Goal: Information Seeking & Learning: Learn about a topic

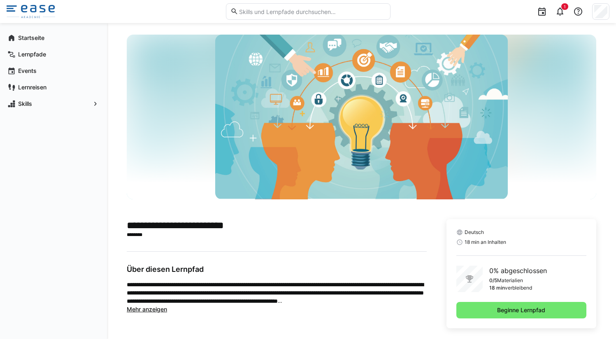
scroll to position [17, 0]
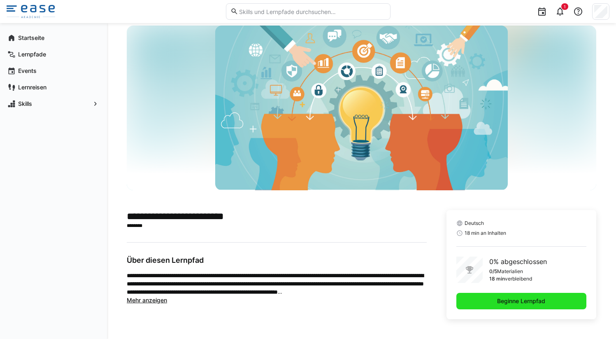
click at [496, 300] on span "Beginne Lernpfad" at bounding box center [521, 301] width 51 height 8
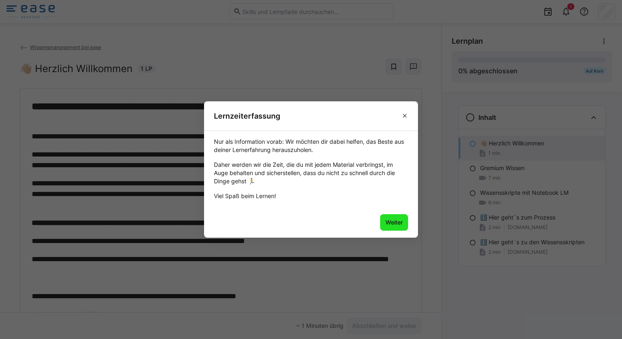
click at [394, 223] on span "Weiter" at bounding box center [394, 222] width 20 height 8
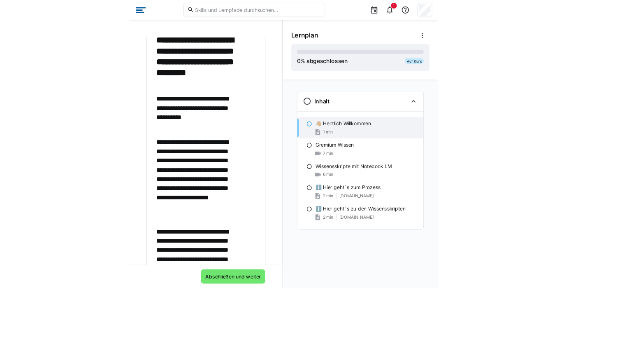
scroll to position [72, 0]
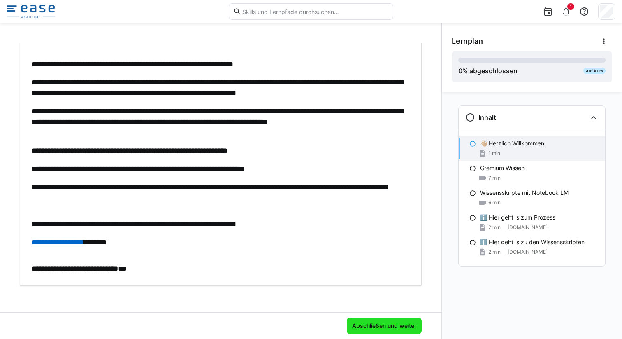
click at [377, 326] on span "Abschließen und weiter" at bounding box center [384, 325] width 67 height 8
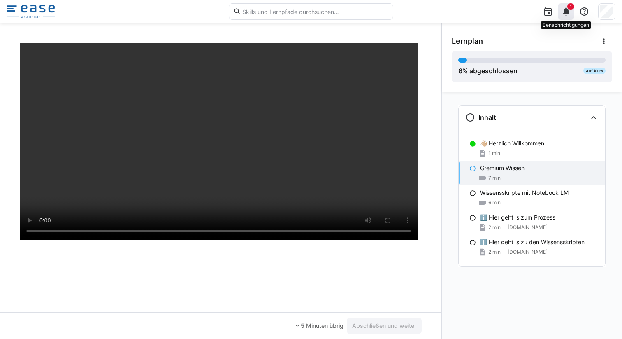
click at [567, 13] on eds-icon at bounding box center [566, 12] width 10 height 10
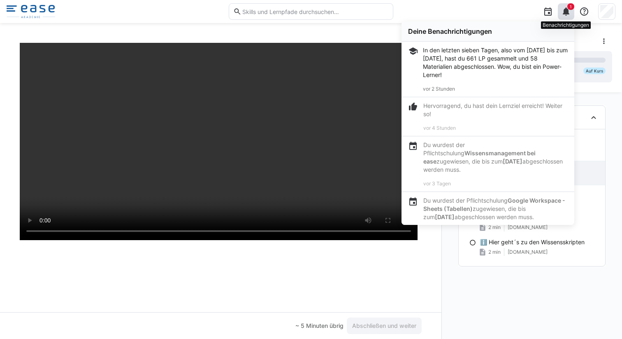
click at [567, 13] on eds-icon at bounding box center [566, 12] width 10 height 10
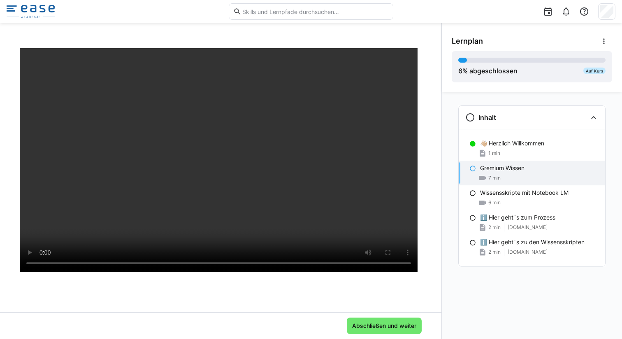
scroll to position [37, 0]
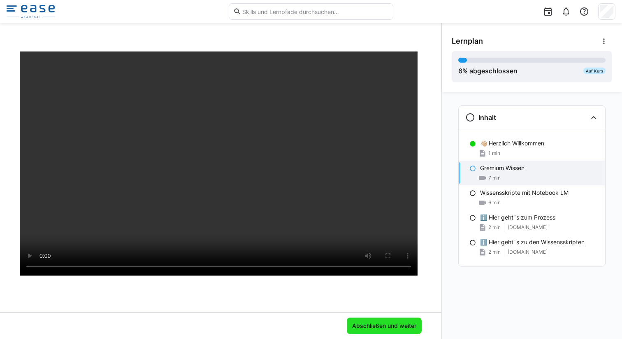
click at [374, 323] on span "Abschließen und weiter" at bounding box center [384, 325] width 67 height 8
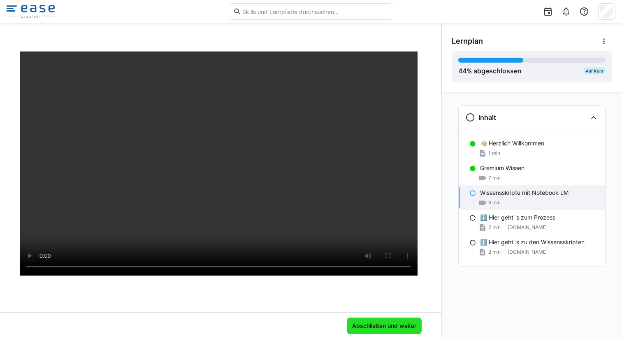
click at [377, 322] on span "Abschließen und weiter" at bounding box center [384, 325] width 67 height 8
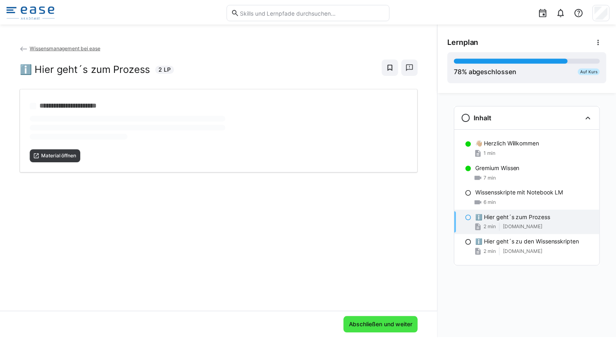
scroll to position [0, 0]
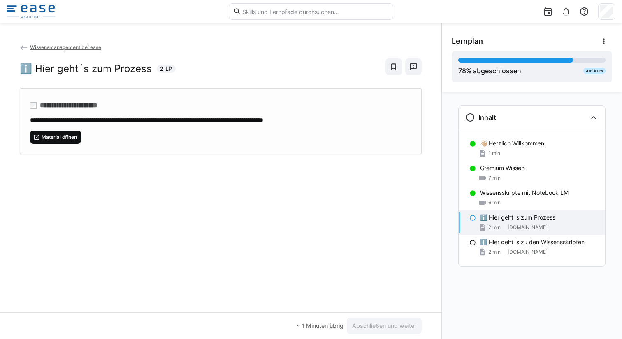
click at [65, 142] on span "Material öffnen" at bounding box center [55, 136] width 51 height 13
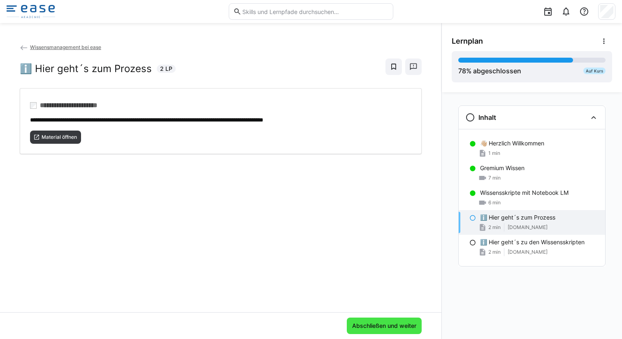
click at [376, 323] on span "Abschließen und weiter" at bounding box center [384, 325] width 67 height 8
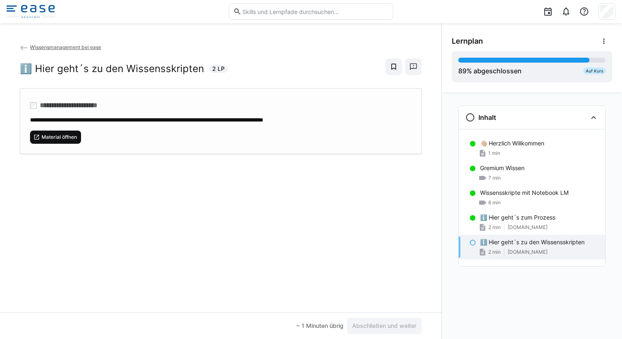
click at [52, 137] on span "Material öffnen" at bounding box center [59, 137] width 37 height 7
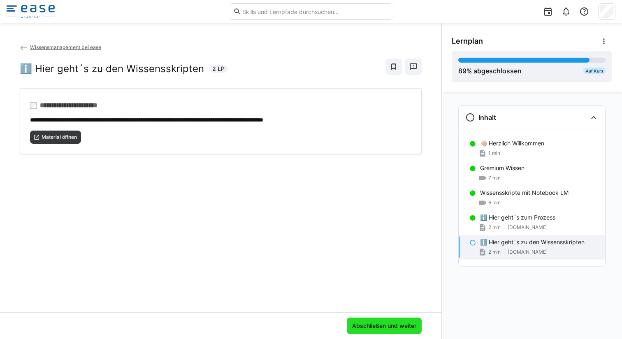
click at [374, 324] on span "Abschließen und weiter" at bounding box center [384, 325] width 67 height 8
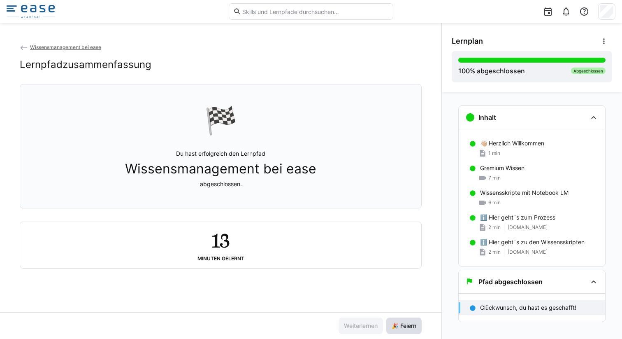
click at [394, 323] on span "🎉 Feiern" at bounding box center [404, 325] width 27 height 8
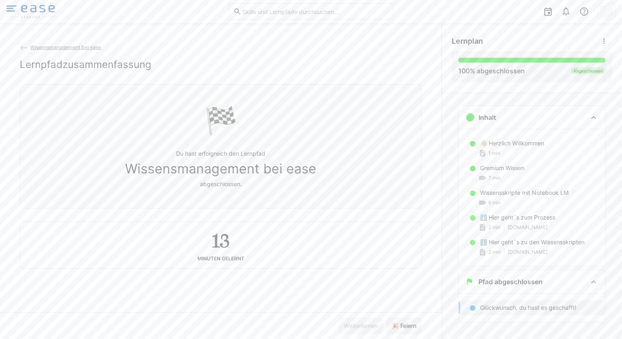
click at [49, 11] on img at bounding box center [31, 11] width 49 height 13
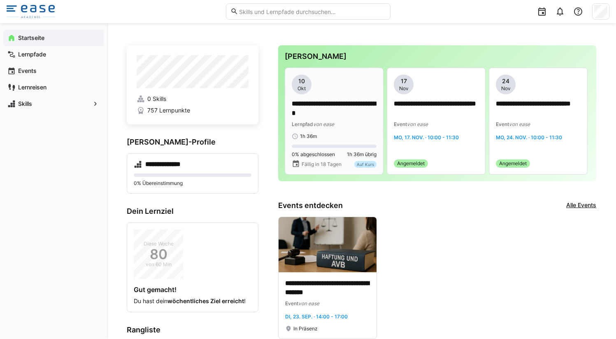
click at [345, 137] on div "1h 36m" at bounding box center [334, 136] width 85 height 7
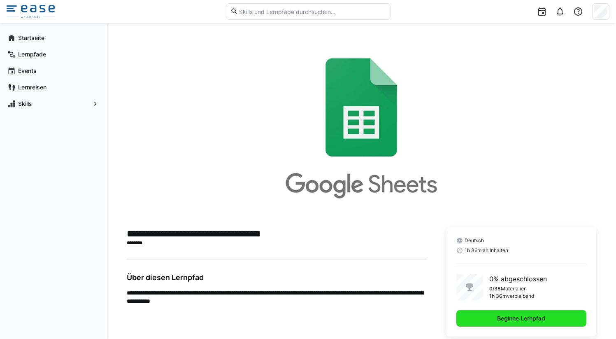
click at [481, 320] on span "Beginne Lernpfad" at bounding box center [521, 318] width 130 height 16
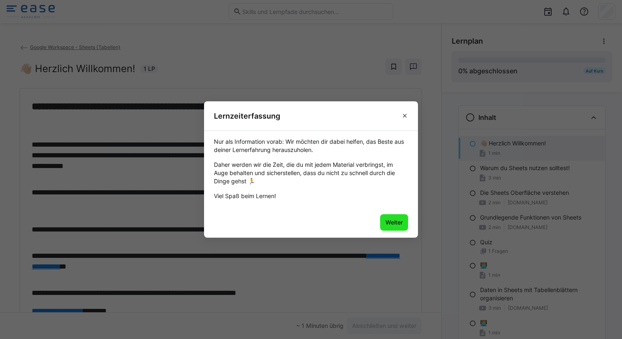
click at [392, 223] on span "Weiter" at bounding box center [394, 222] width 20 height 8
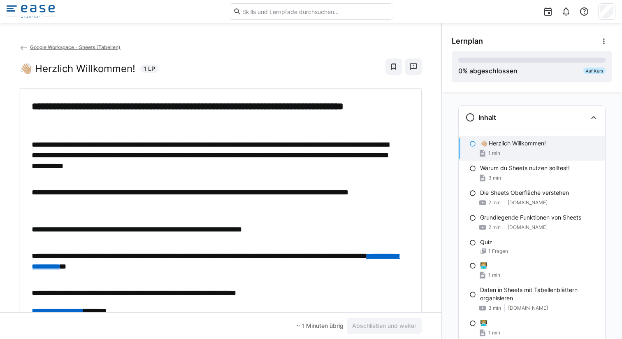
click at [431, 174] on div "**********" at bounding box center [221, 177] width 442 height 269
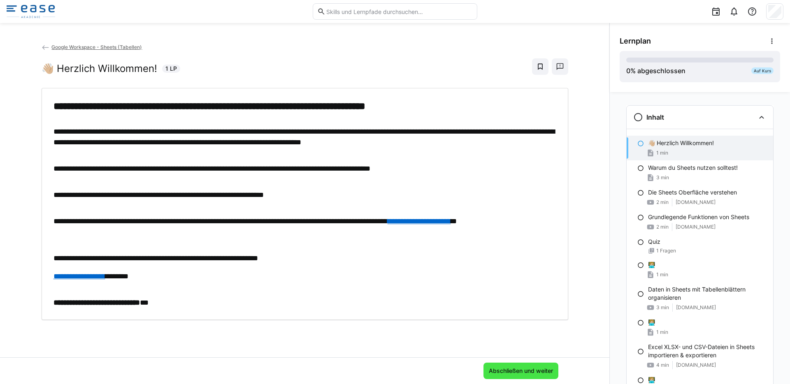
click at [530, 338] on span "Abschließen und weiter" at bounding box center [521, 371] width 67 height 8
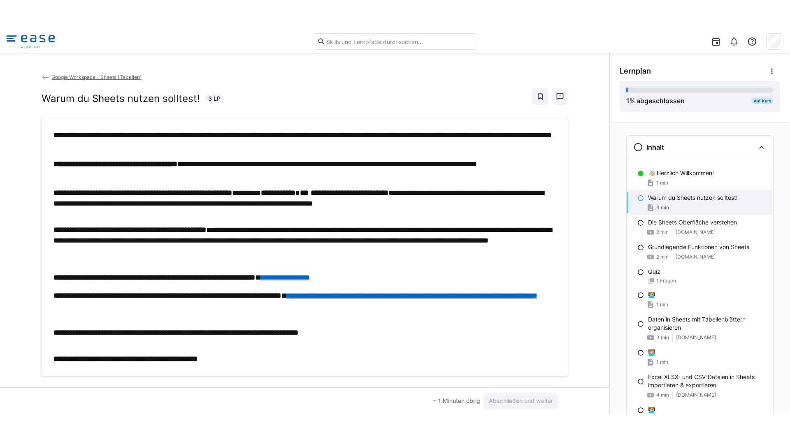
scroll to position [2, 0]
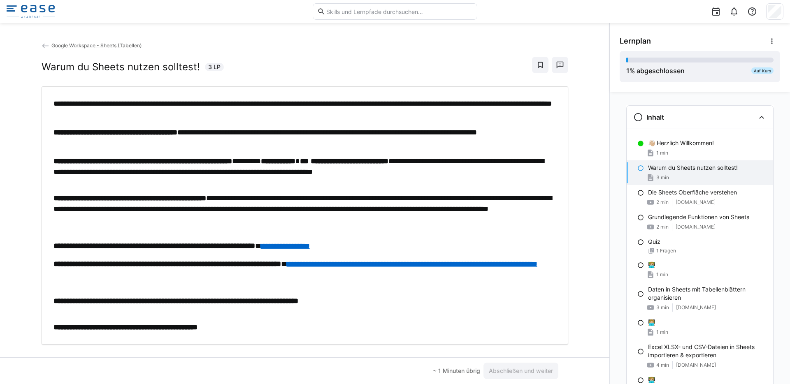
click at [310, 247] on link "**********" at bounding box center [285, 245] width 49 height 7
click at [426, 265] on link "**********" at bounding box center [412, 263] width 251 height 7
click at [523, 338] on span "Abschließen und weiter" at bounding box center [521, 371] width 67 height 8
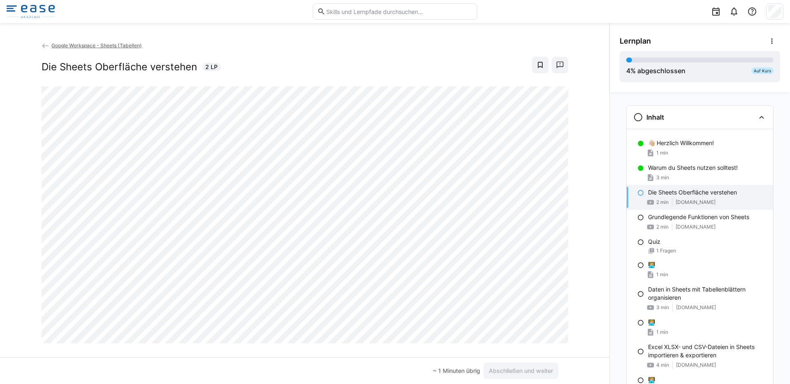
scroll to position [0, 0]
click at [500, 338] on span "Abschließen und weiter" at bounding box center [521, 371] width 67 height 8
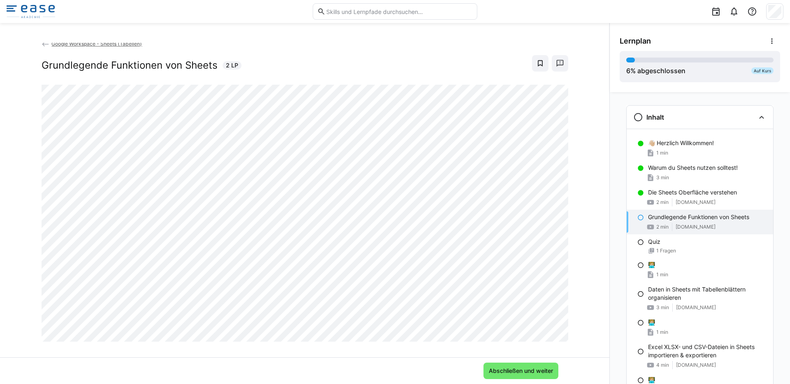
scroll to position [5, 0]
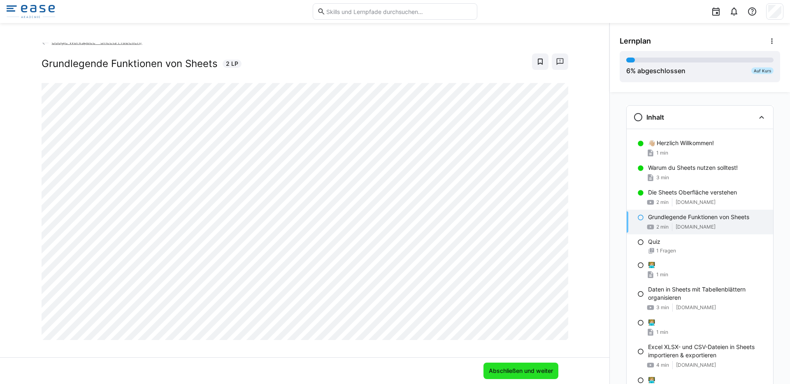
click at [524, 338] on span "Abschließen und weiter" at bounding box center [521, 371] width 67 height 8
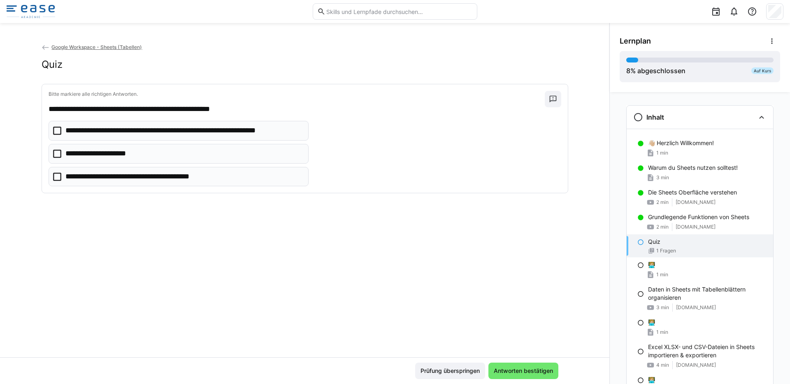
click at [58, 130] on icon at bounding box center [57, 131] width 8 height 8
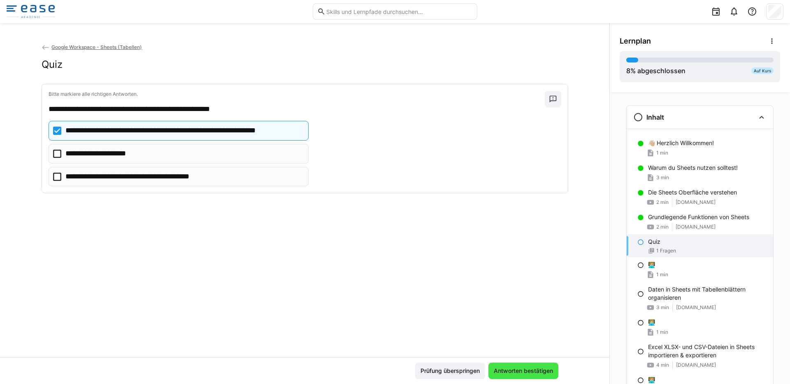
click at [532, 338] on span "Antworten bestätigen" at bounding box center [524, 371] width 62 height 8
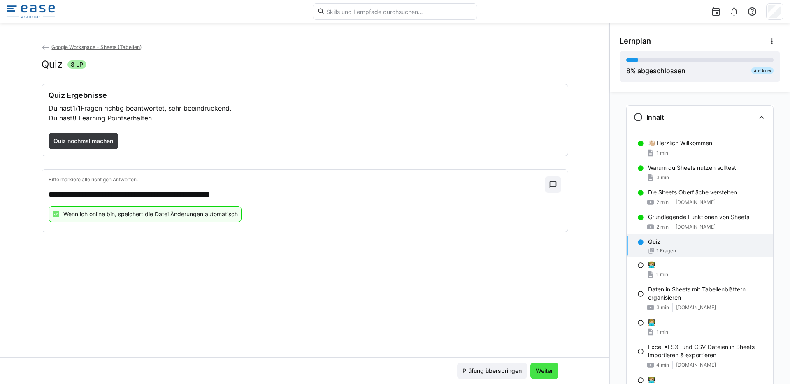
click at [549, 338] on span "Weiter" at bounding box center [545, 371] width 20 height 8
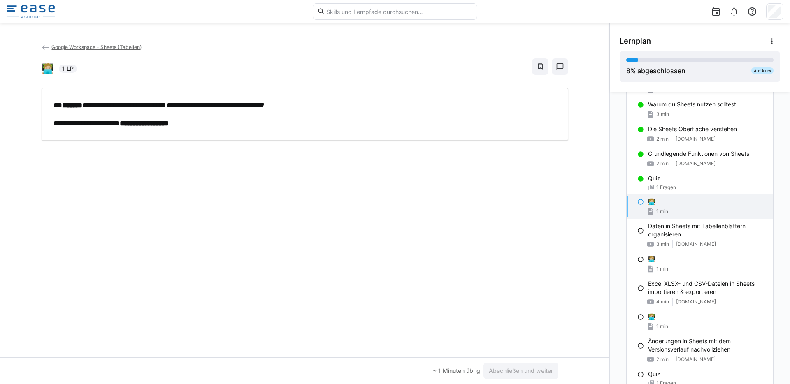
scroll to position [65, 0]
click at [516, 338] on span "Abschließen und weiter" at bounding box center [521, 371] width 67 height 8
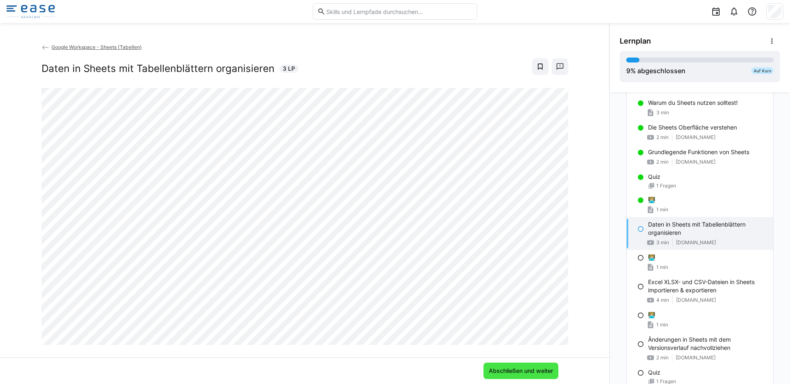
click at [548, 338] on span "Abschließen und weiter" at bounding box center [521, 371] width 75 height 16
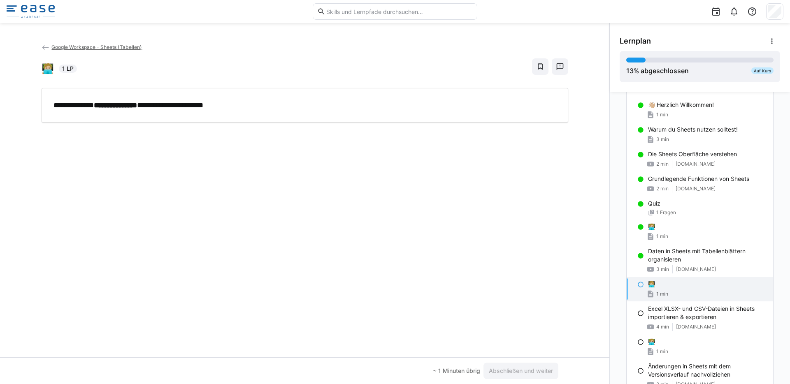
scroll to position [51, 0]
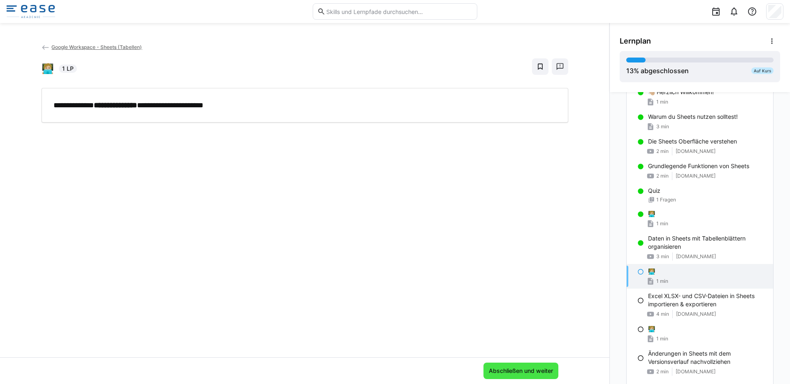
click at [521, 338] on span "Abschließen und weiter" at bounding box center [521, 371] width 67 height 8
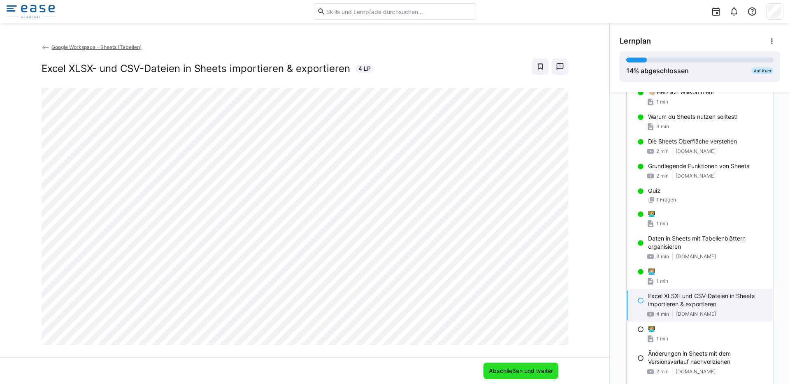
click at [543, 338] on span "Abschließen und weiter" at bounding box center [521, 371] width 67 height 8
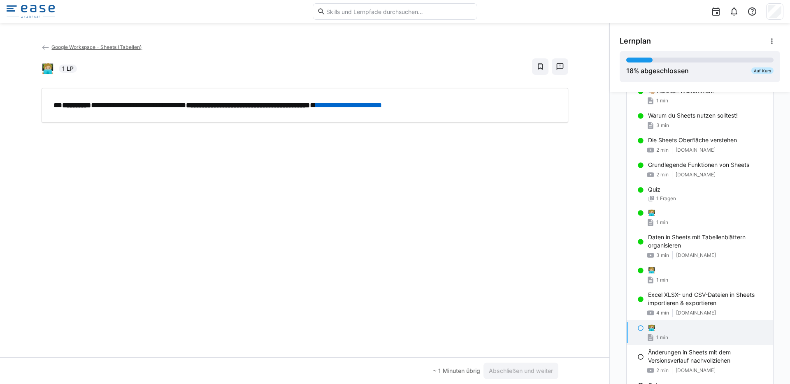
scroll to position [53, 0]
click at [526, 338] on span "Abschließen und weiter" at bounding box center [521, 371] width 67 height 8
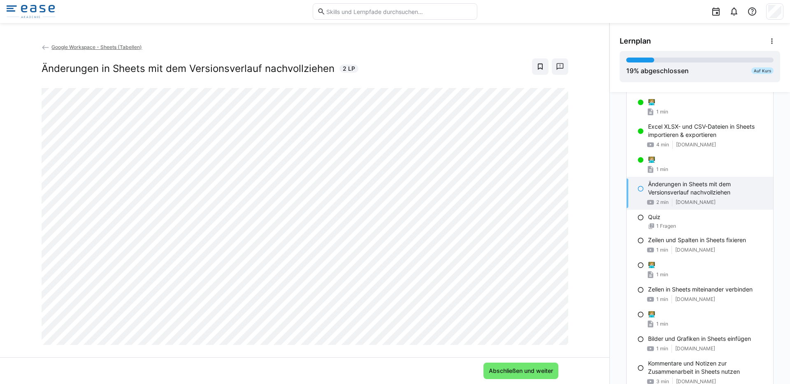
scroll to position [2, 0]
click at [509, 338] on span "Abschließen und weiter" at bounding box center [521, 371] width 67 height 8
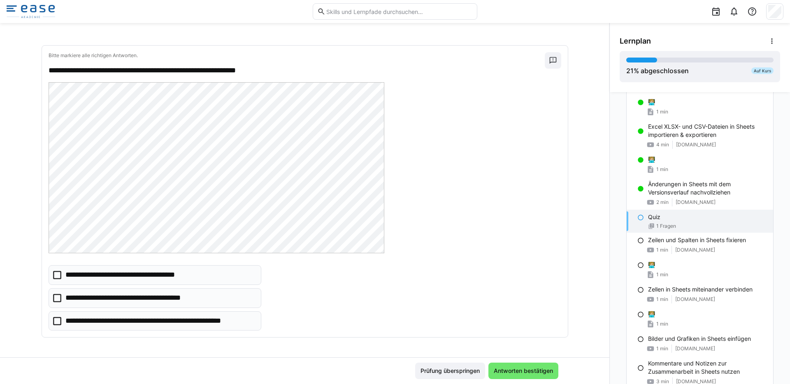
scroll to position [39, 0]
click at [53, 322] on icon at bounding box center [57, 321] width 8 height 8
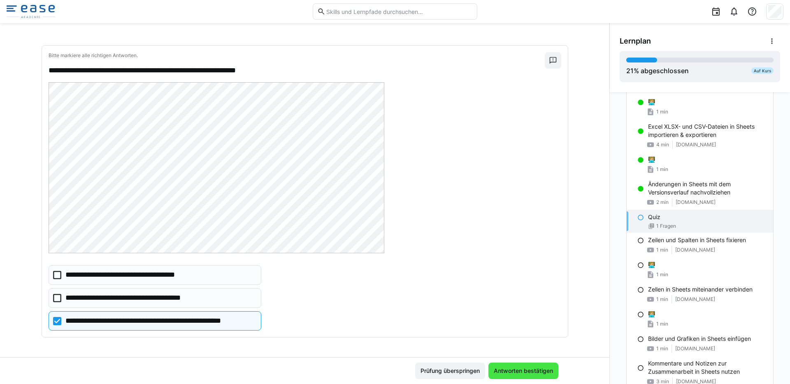
click at [532, 338] on span "Antworten bestätigen" at bounding box center [524, 371] width 62 height 8
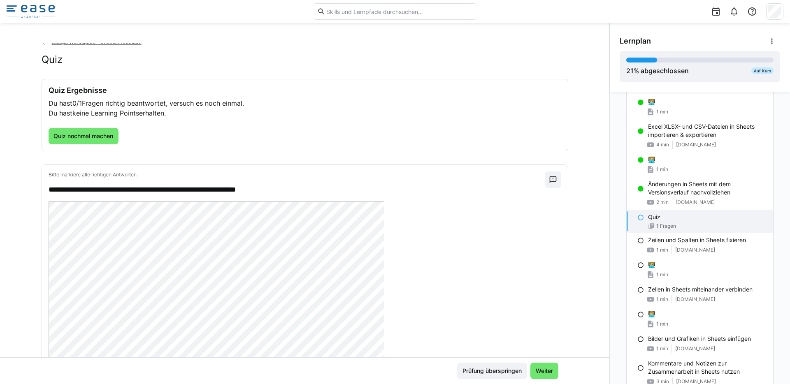
scroll to position [0, 0]
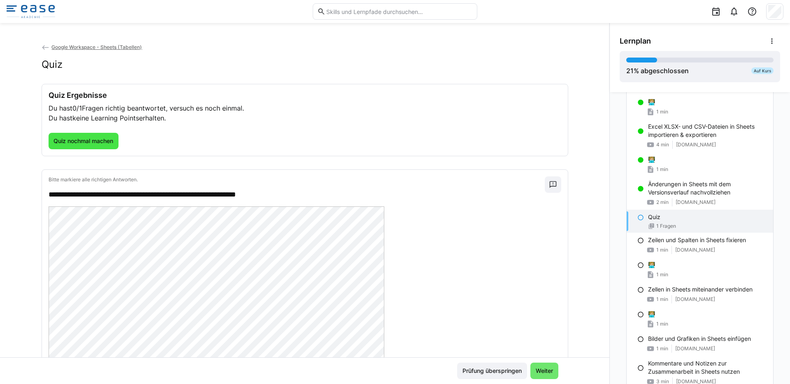
click at [77, 138] on span "Quiz nochmal machen" at bounding box center [83, 141] width 62 height 8
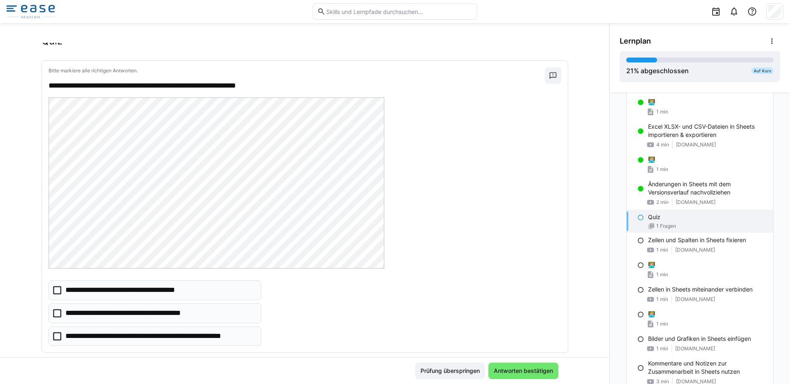
scroll to position [29, 0]
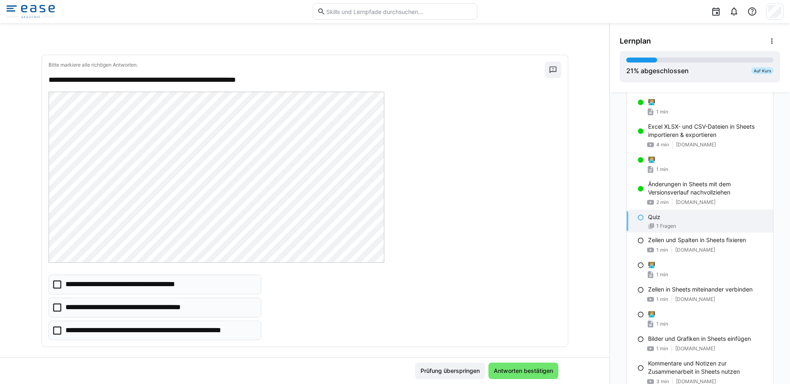
click at [56, 307] on icon at bounding box center [57, 308] width 8 height 8
click at [55, 334] on icon at bounding box center [57, 331] width 8 height 8
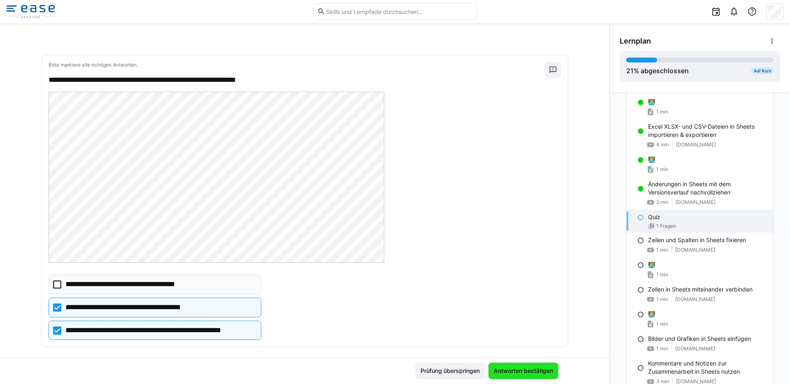
click at [524, 338] on span "Antworten bestätigen" at bounding box center [524, 371] width 62 height 8
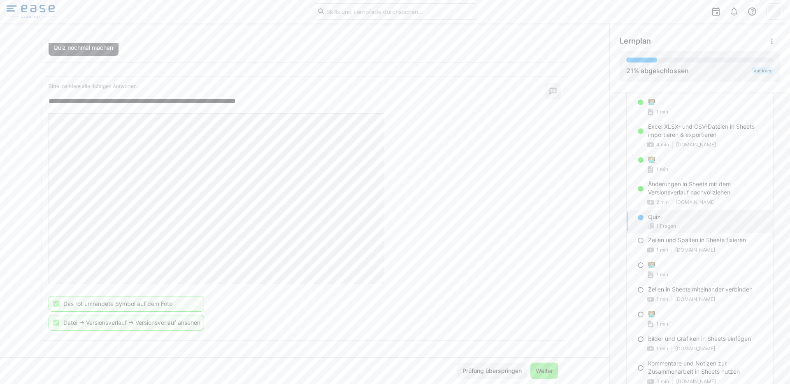
scroll to position [97, 0]
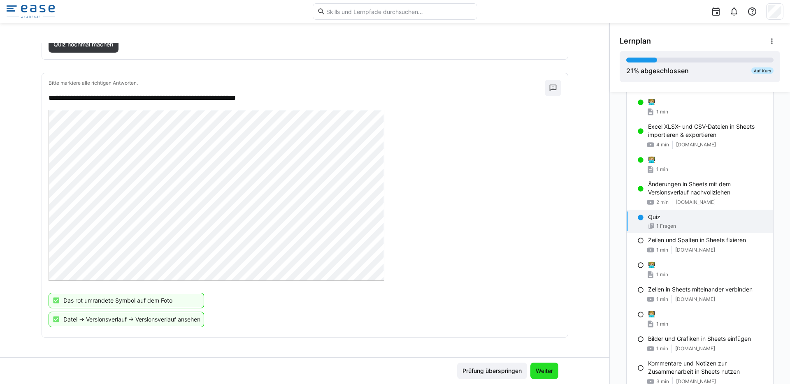
click at [540, 338] on span "Weiter" at bounding box center [545, 371] width 20 height 8
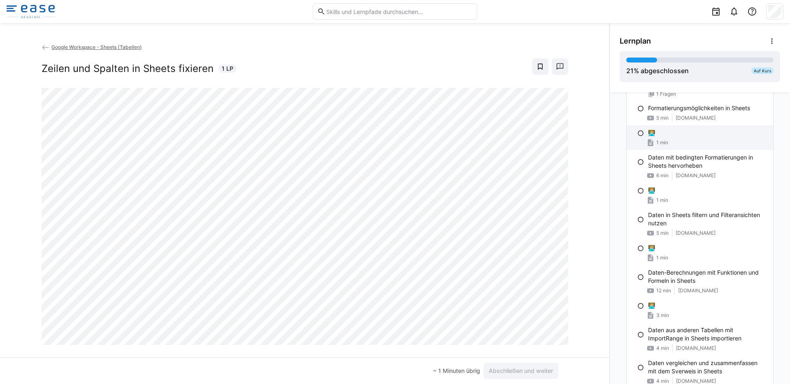
scroll to position [357, 0]
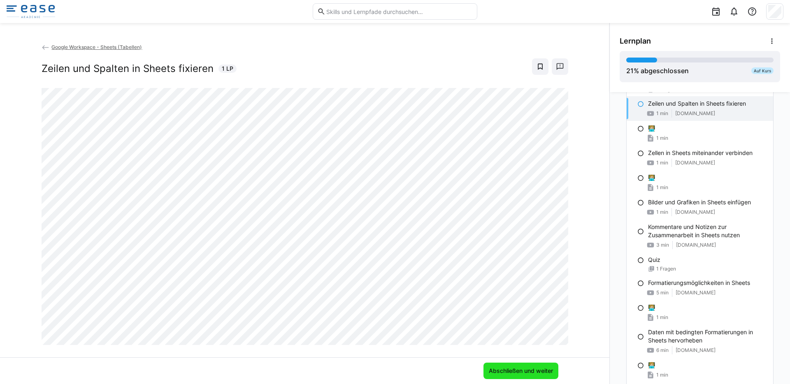
click at [528, 338] on span "Abschließen und weiter" at bounding box center [521, 371] width 67 height 8
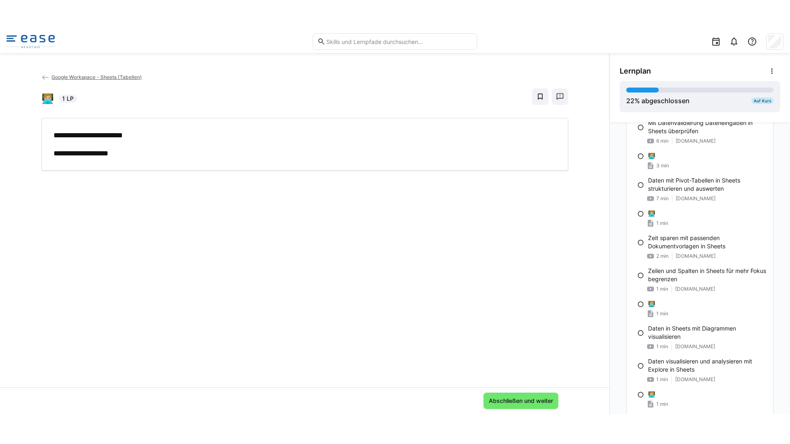
scroll to position [915, 0]
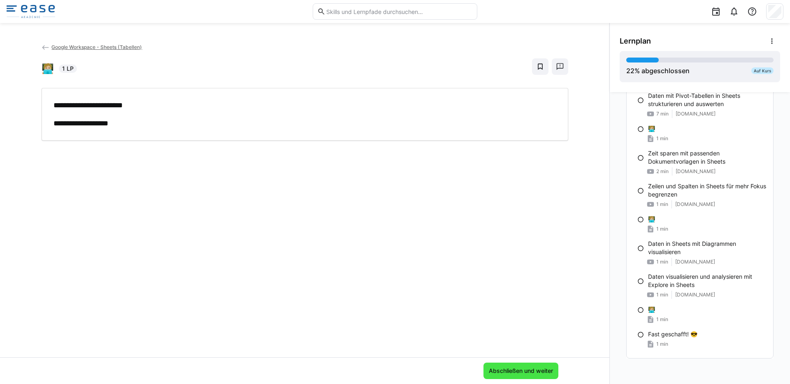
click at [529, 338] on span "Abschließen und weiter" at bounding box center [521, 371] width 67 height 8
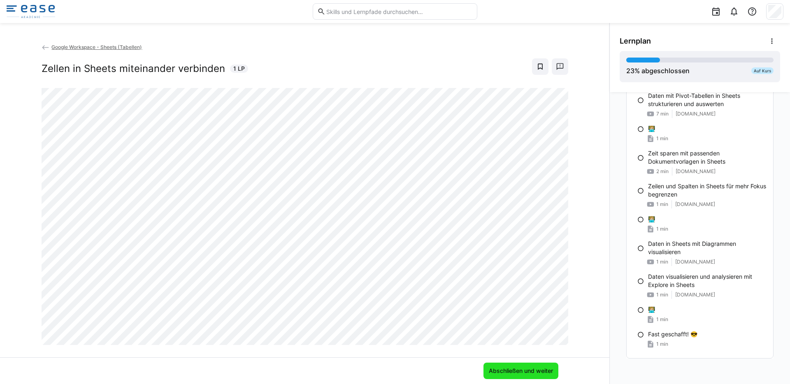
click at [505, 338] on span "Abschließen und weiter" at bounding box center [521, 371] width 67 height 8
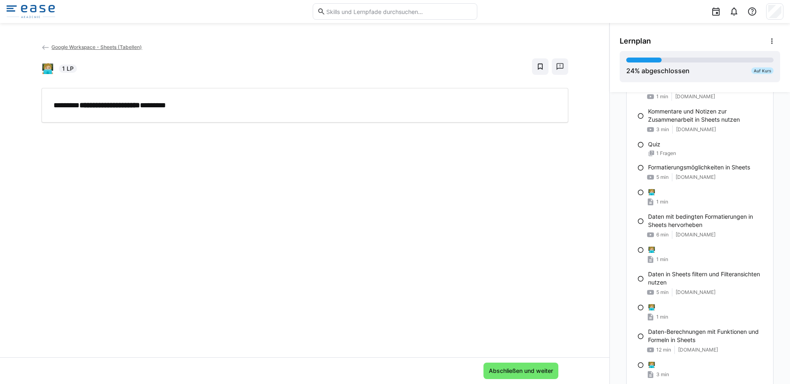
scroll to position [346, 0]
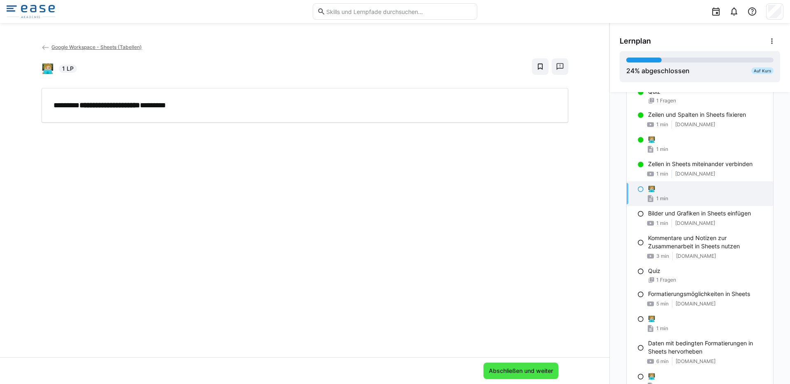
click at [532, 338] on span "Abschließen und weiter" at bounding box center [521, 371] width 67 height 8
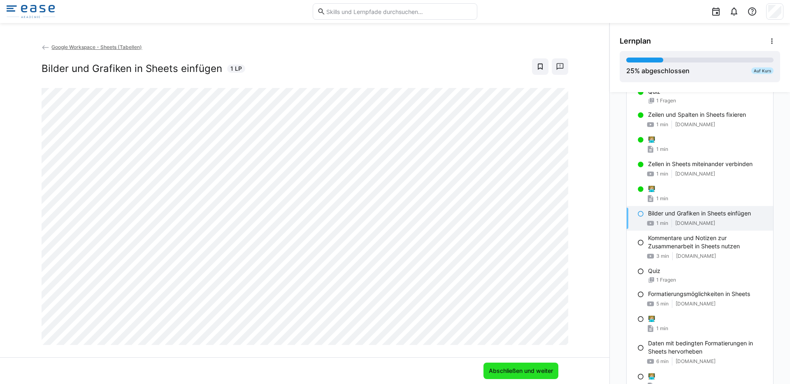
click at [518, 338] on span "Abschließen und weiter" at bounding box center [521, 371] width 67 height 8
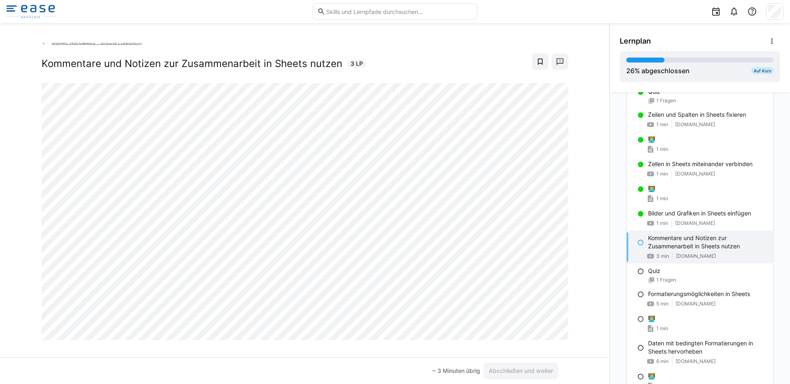
scroll to position [0, 0]
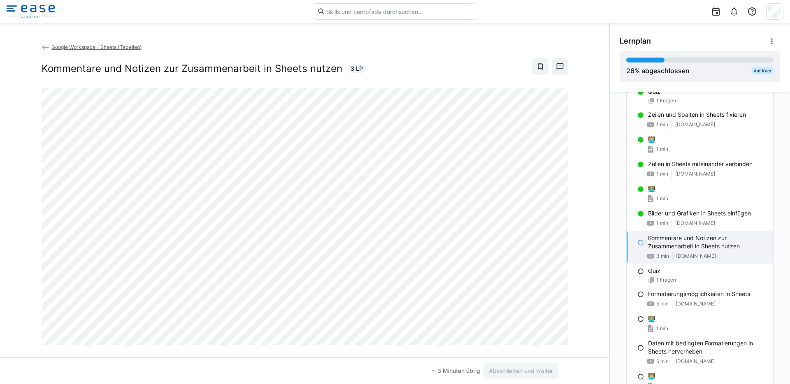
click at [616, 202] on div "Inhalt 👋🏼 Herzlich Willkommen! 1 min Warum du Sheets nutzen solltest! 3 min Die…" at bounding box center [700, 238] width 180 height 292
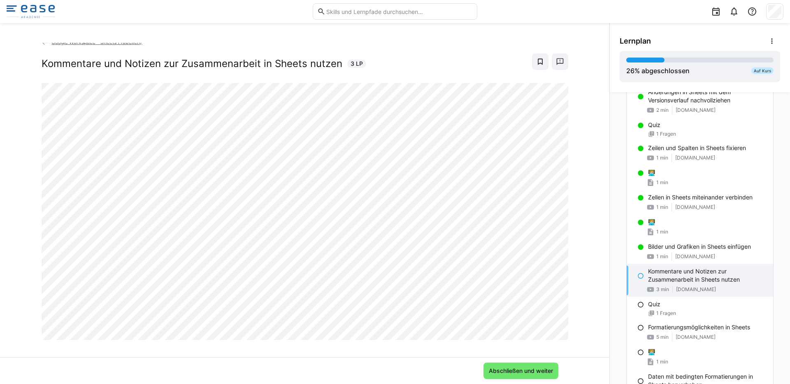
scroll to position [5, 0]
click at [537, 338] on span "Abschließen und weiter" at bounding box center [521, 371] width 67 height 8
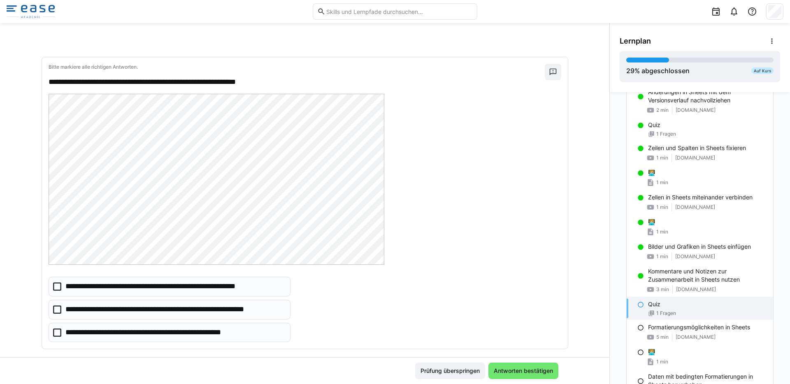
scroll to position [39, 0]
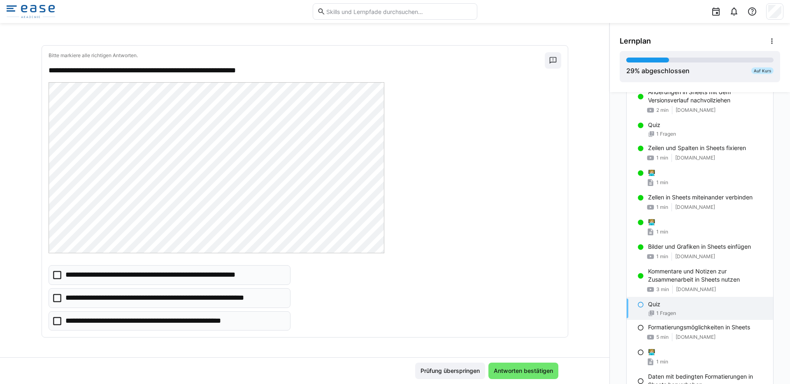
click at [53, 275] on icon at bounding box center [57, 275] width 8 height 8
click at [53, 317] on icon at bounding box center [57, 321] width 8 height 8
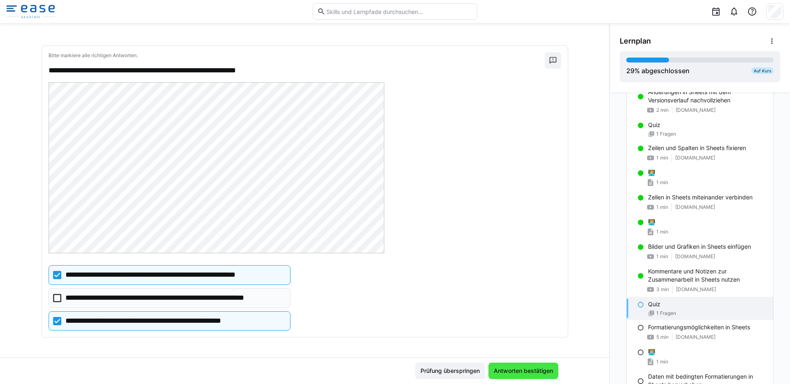
click at [534, 338] on span "Antworten bestätigen" at bounding box center [524, 371] width 62 height 8
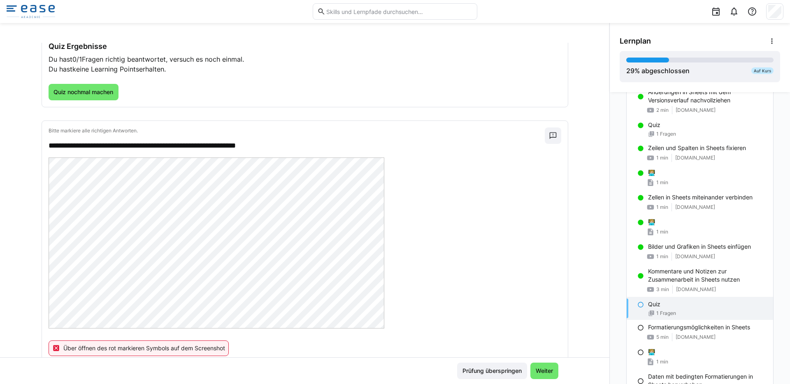
scroll to position [97, 0]
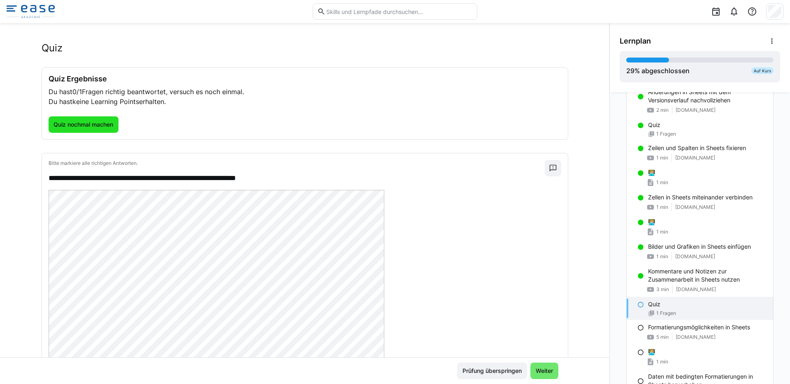
click at [87, 123] on span "Quiz nochmal machen" at bounding box center [83, 125] width 62 height 8
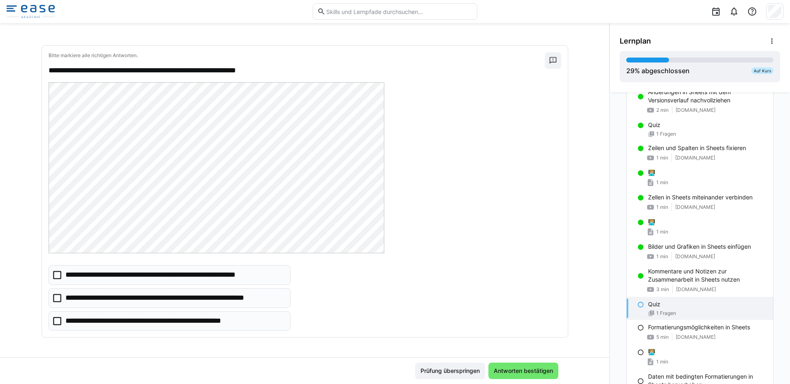
scroll to position [39, 0]
click at [56, 302] on icon at bounding box center [57, 298] width 8 height 8
click at [57, 321] on icon at bounding box center [57, 321] width 8 height 8
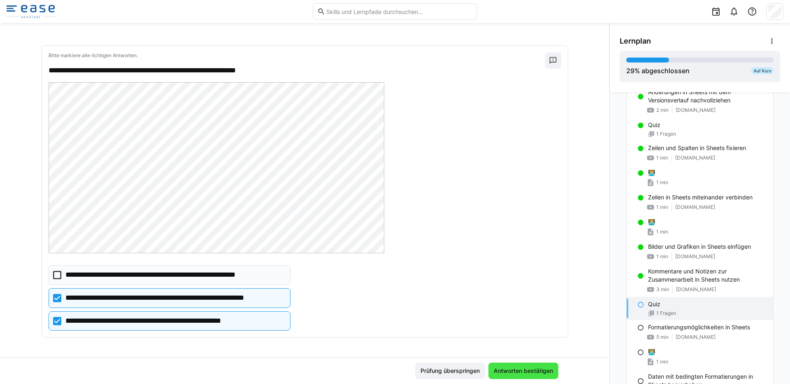
click at [533, 338] on span "Antworten bestätigen" at bounding box center [524, 371] width 62 height 8
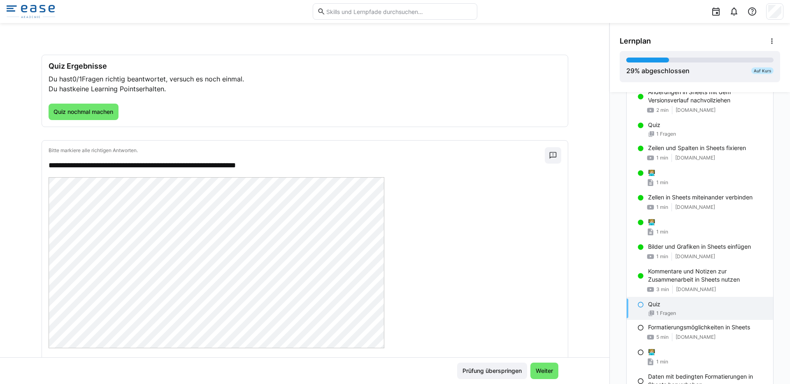
scroll to position [0, 0]
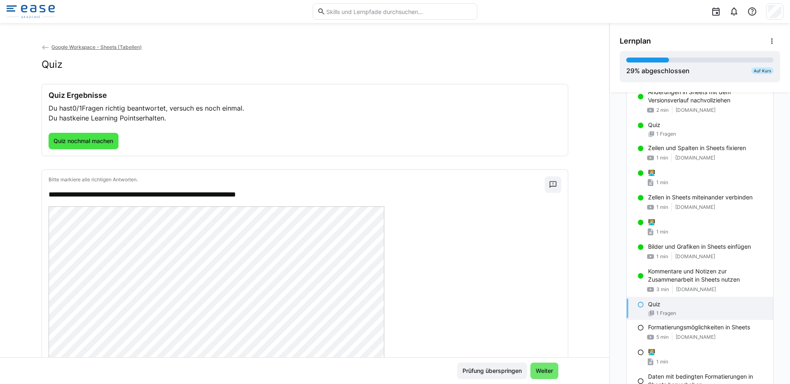
click at [83, 138] on span "Quiz nochmal machen" at bounding box center [83, 141] width 62 height 8
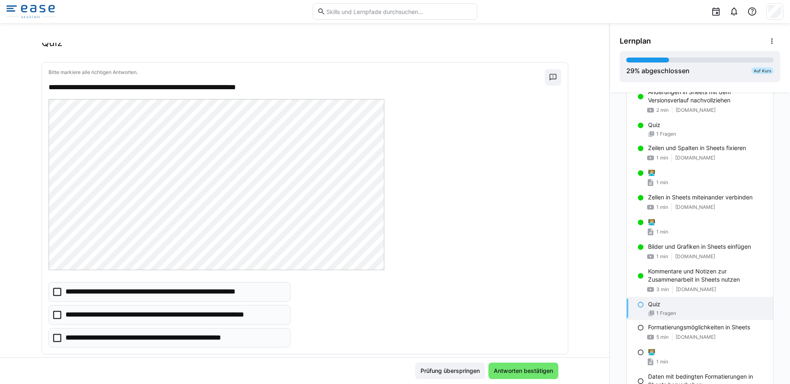
scroll to position [39, 0]
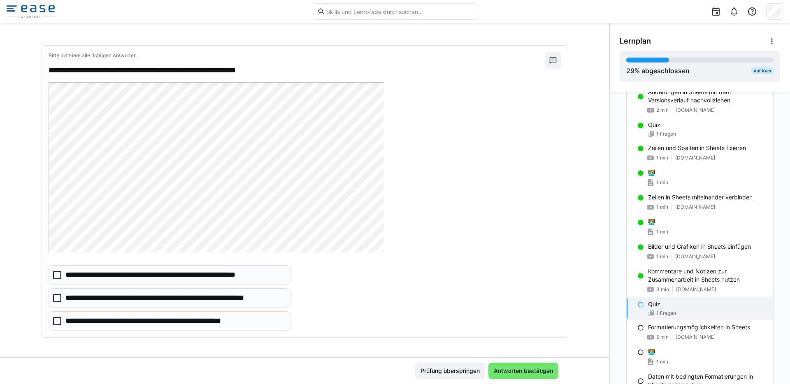
click at [57, 322] on icon at bounding box center [57, 321] width 8 height 8
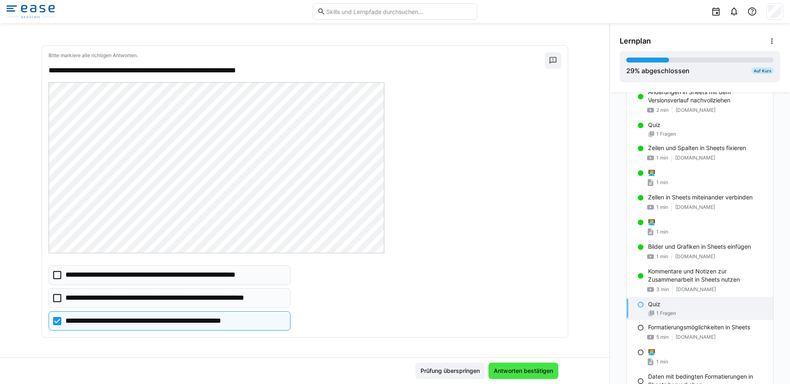
click at [530, 338] on span "Antworten bestätigen" at bounding box center [523, 371] width 70 height 16
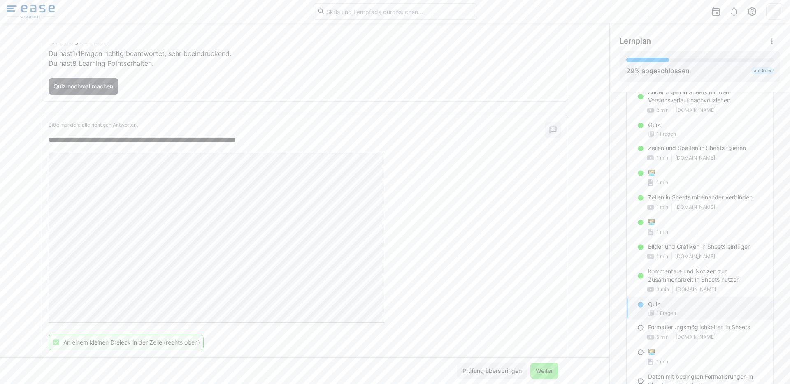
scroll to position [78, 0]
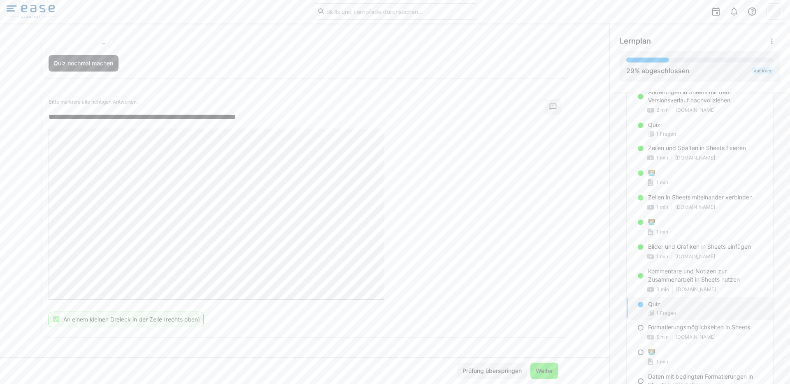
click at [541, 338] on span "Weiter" at bounding box center [545, 371] width 20 height 8
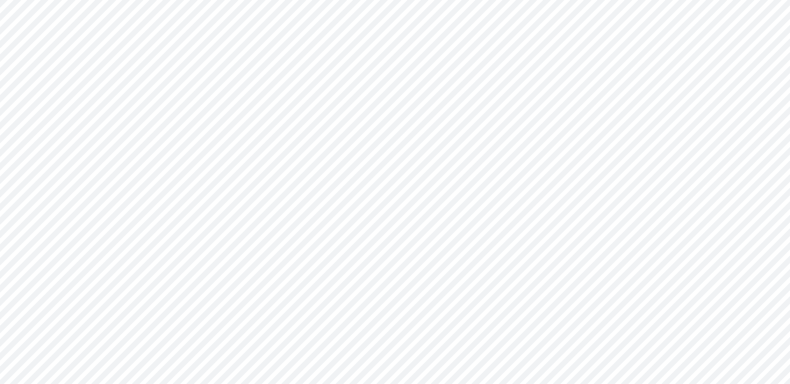
scroll to position [2, 0]
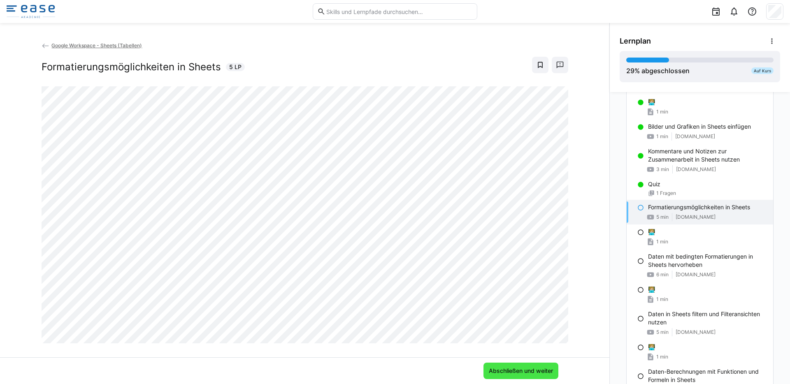
click at [506, 338] on span "Abschließen und weiter" at bounding box center [521, 371] width 67 height 8
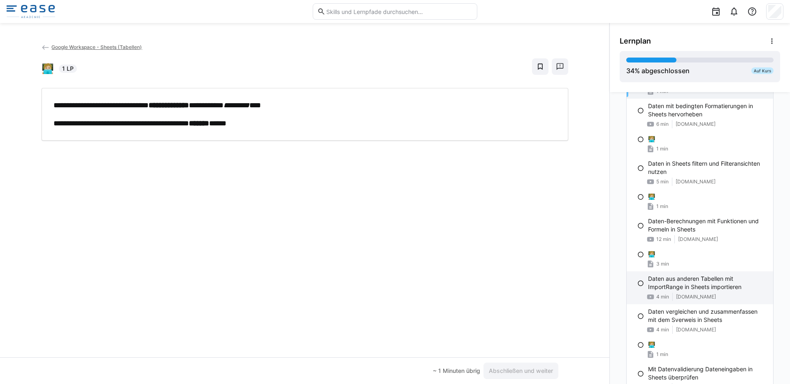
scroll to position [442, 0]
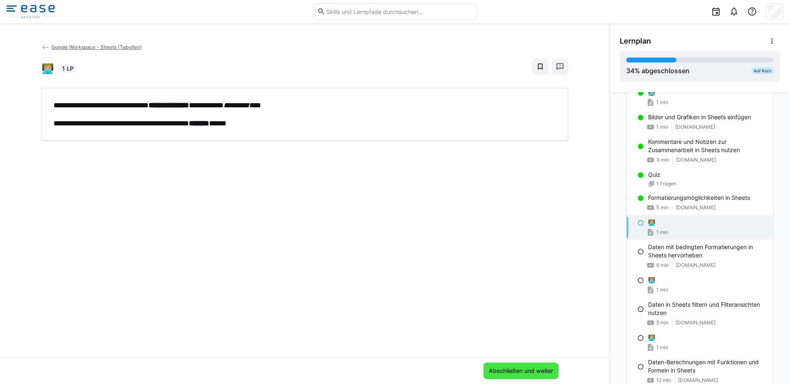
click at [527, 338] on span "Abschließen und weiter" at bounding box center [521, 371] width 67 height 8
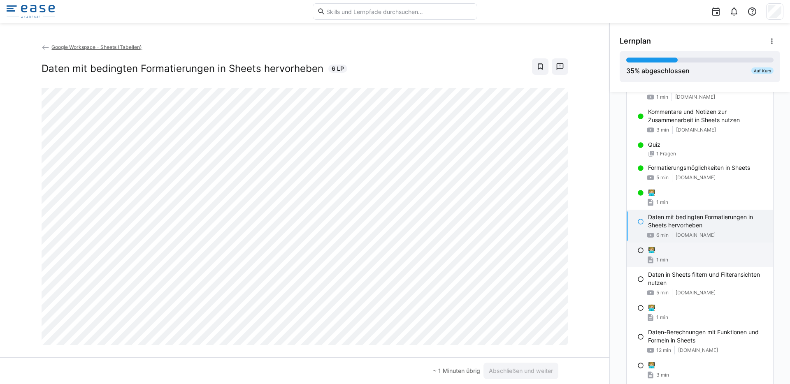
scroll to position [473, 0]
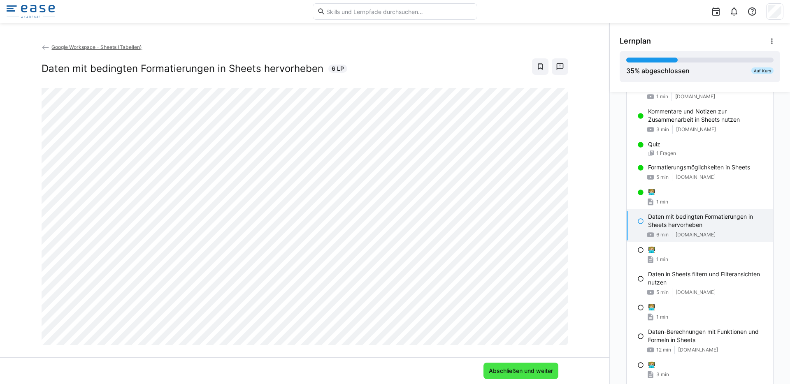
click at [501, 338] on span "Abschließen und weiter" at bounding box center [521, 371] width 67 height 8
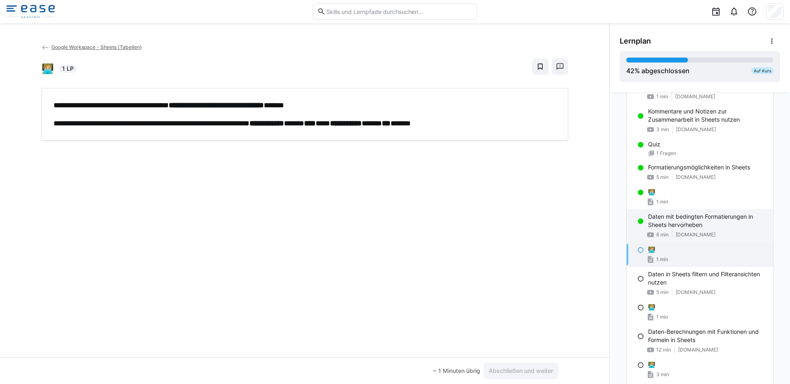
click at [616, 223] on p "Daten mit bedingten Formatierungen in Sheets hervorheben" at bounding box center [707, 221] width 119 height 16
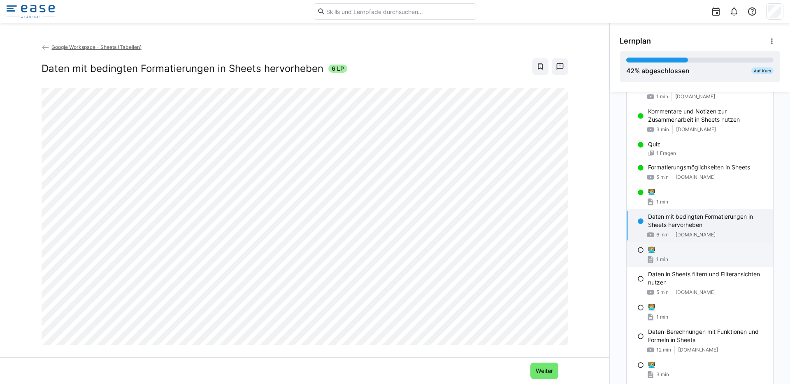
click at [616, 251] on div "🧑🏼‍💻" at bounding box center [707, 250] width 119 height 8
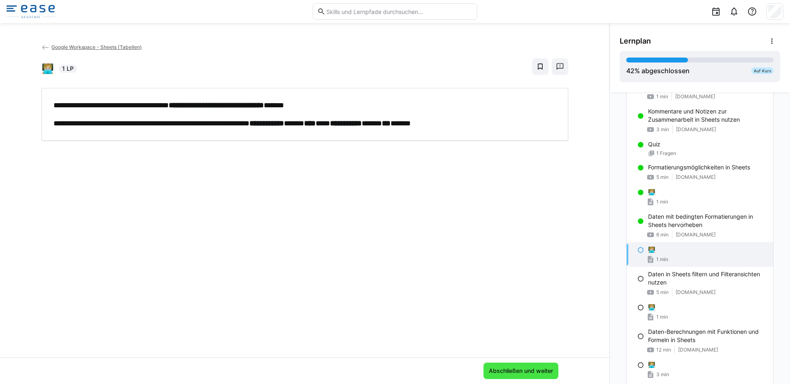
click at [505, 338] on span "Abschließen und weiter" at bounding box center [521, 371] width 67 height 8
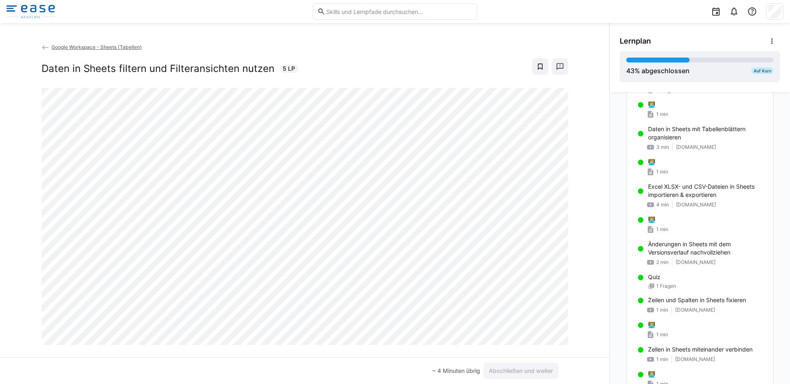
scroll to position [0, 0]
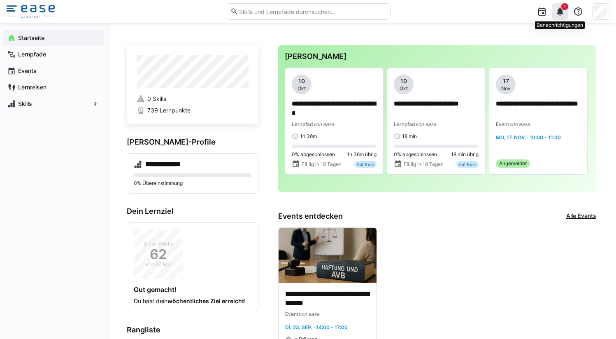
click at [565, 11] on eds-icon at bounding box center [560, 12] width 10 height 10
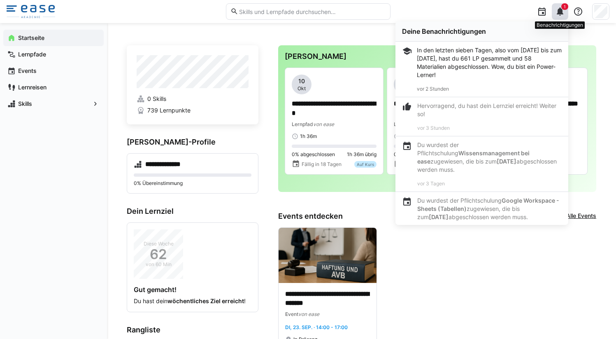
click at [565, 11] on eds-icon at bounding box center [560, 12] width 10 height 10
